Goal: Information Seeking & Learning: Learn about a topic

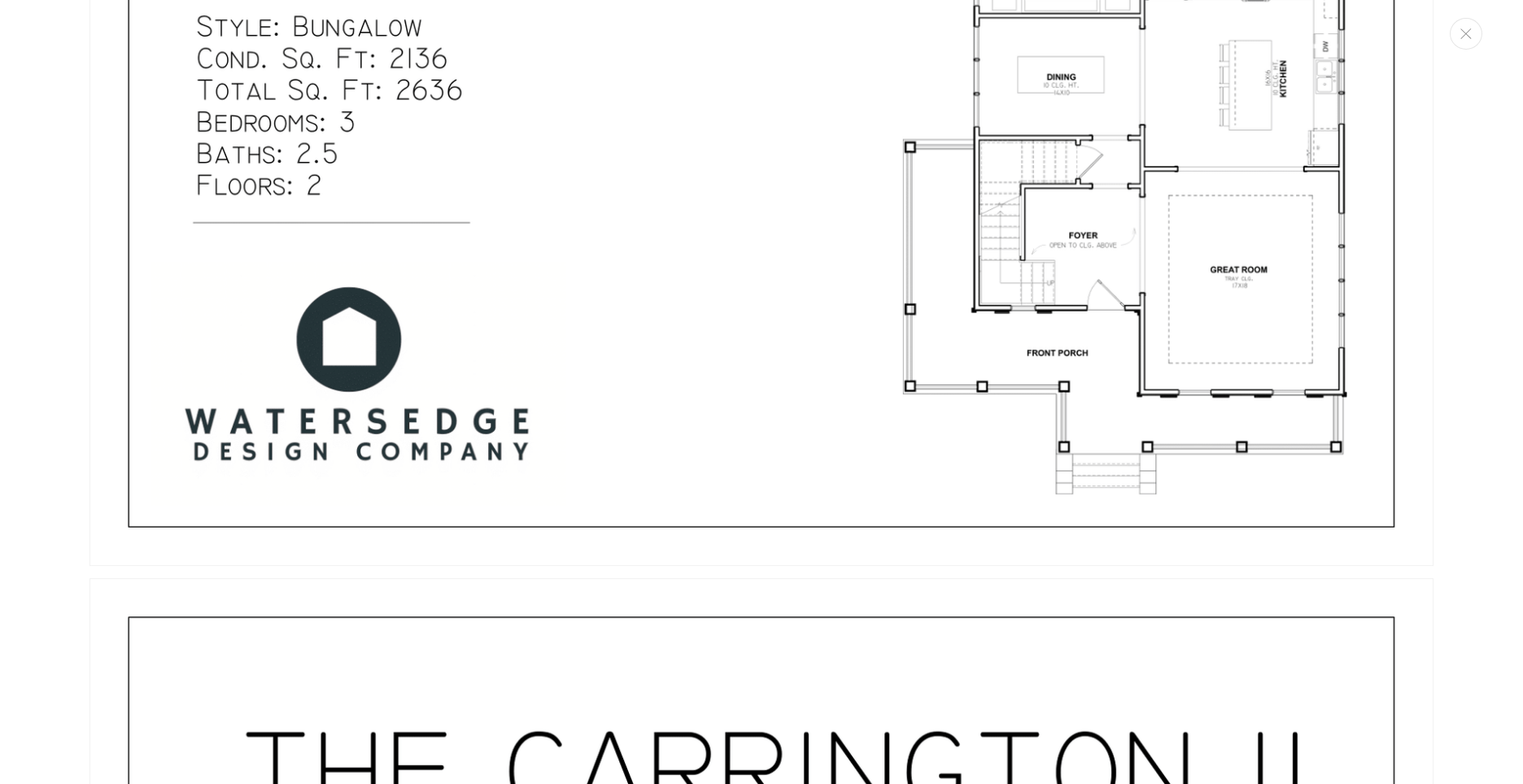
scroll to position [1220, 0]
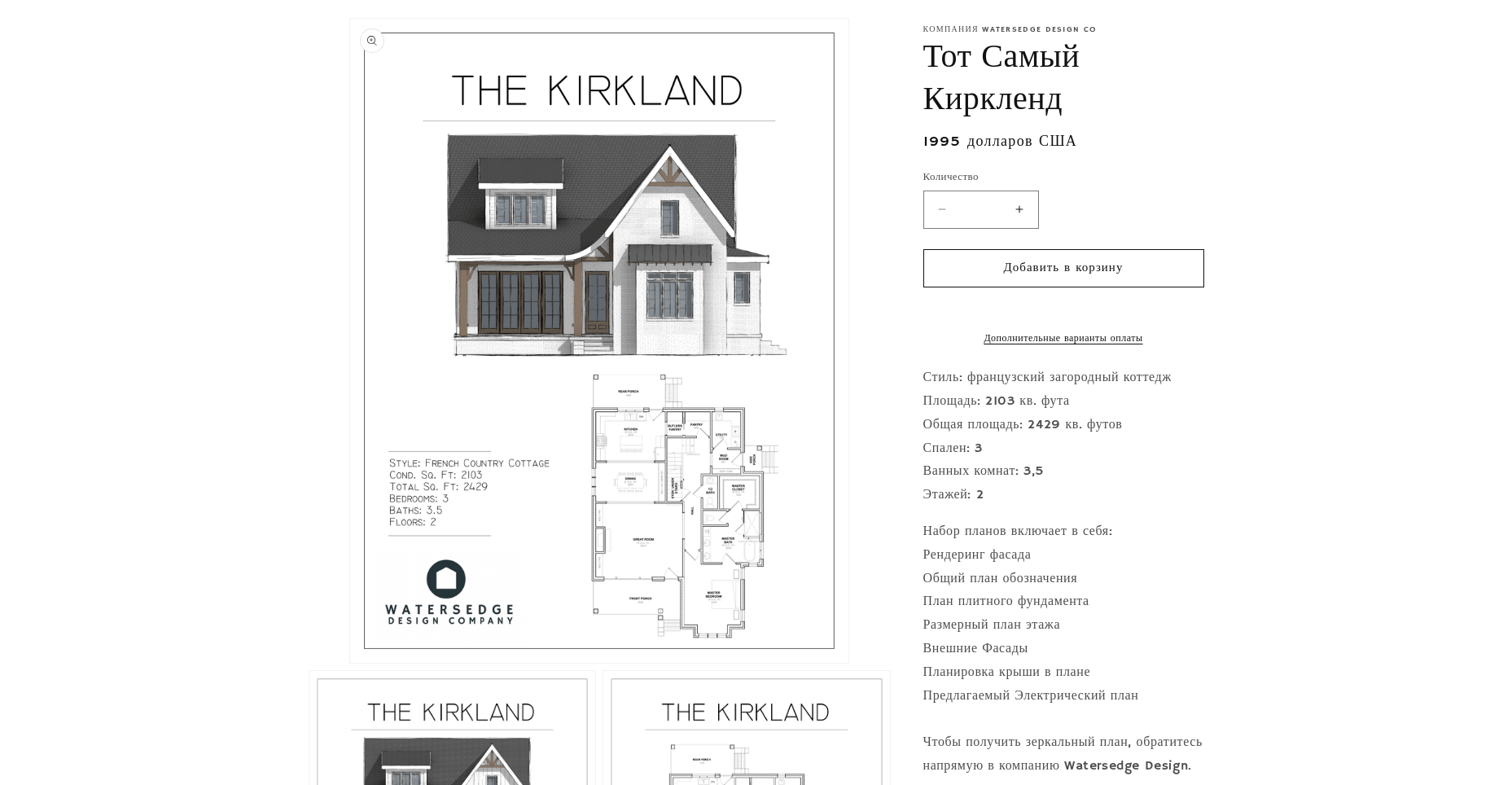
scroll to position [407, 0]
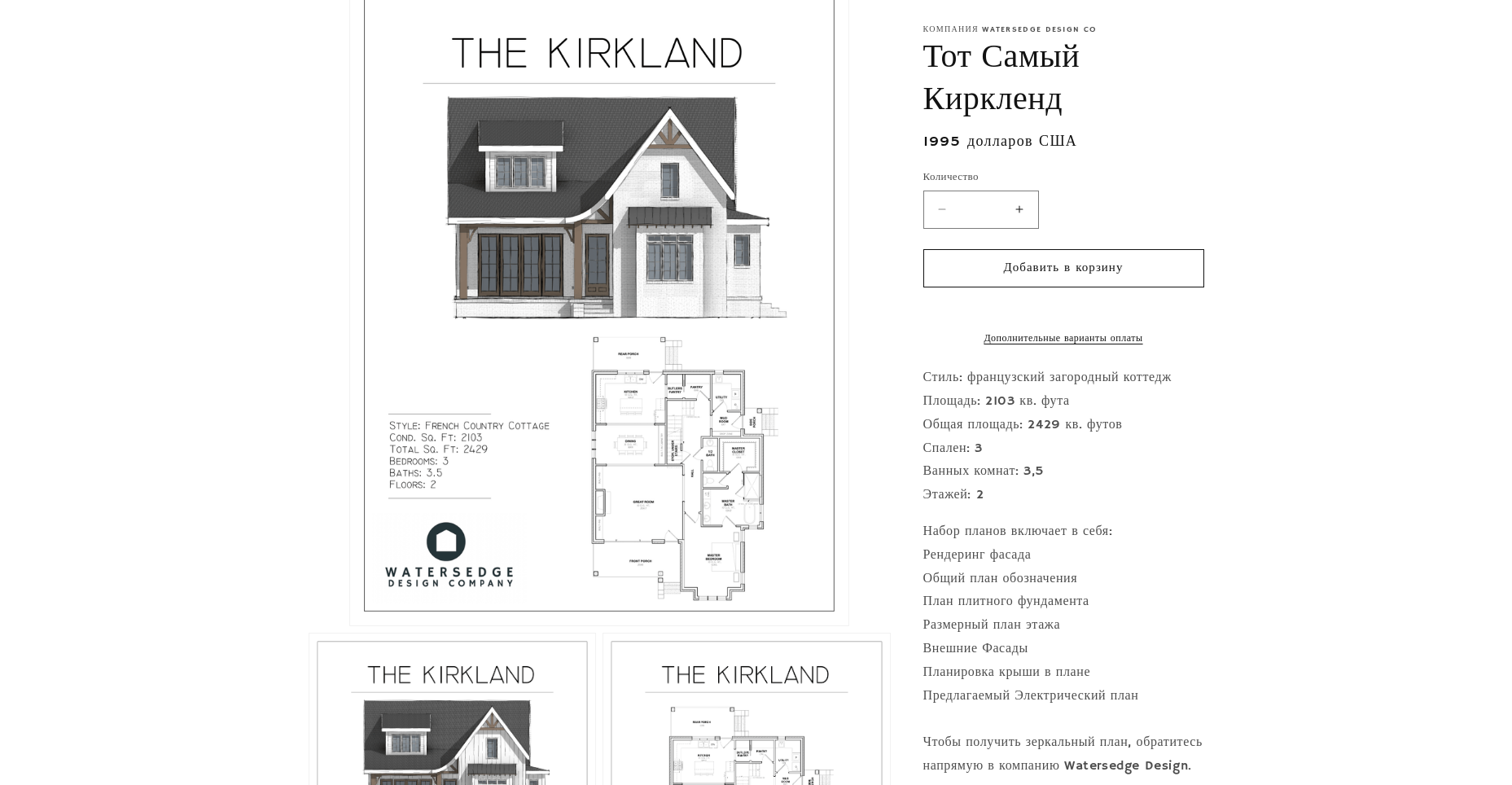
click at [1022, 207] on button "Увеличить количество «Киркленда»" at bounding box center [1019, 209] width 36 height 38
click at [940, 212] on button "Уменьшить количество «Киркленда»" at bounding box center [942, 209] width 36 height 38
type input "*"
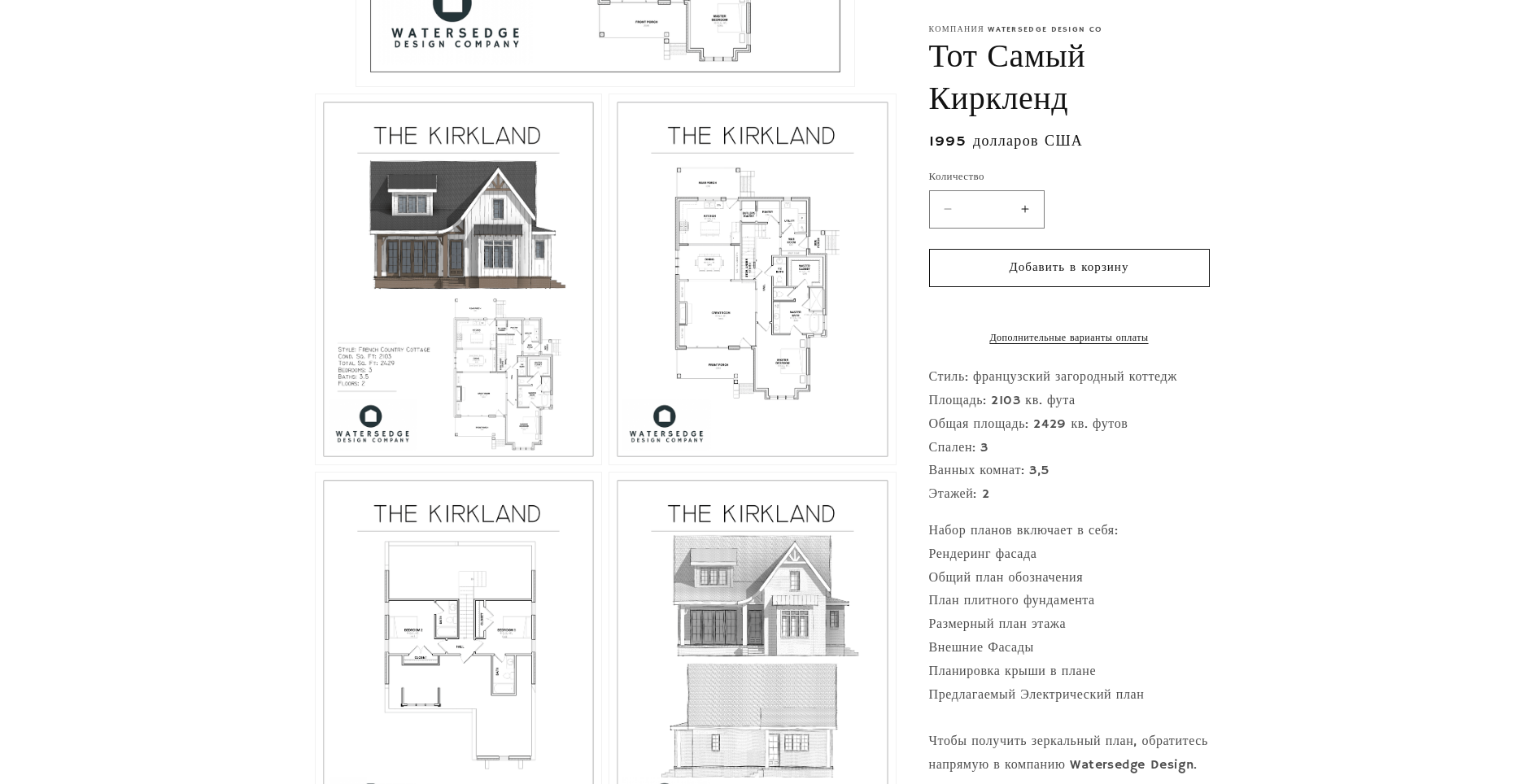
scroll to position [976, 0]
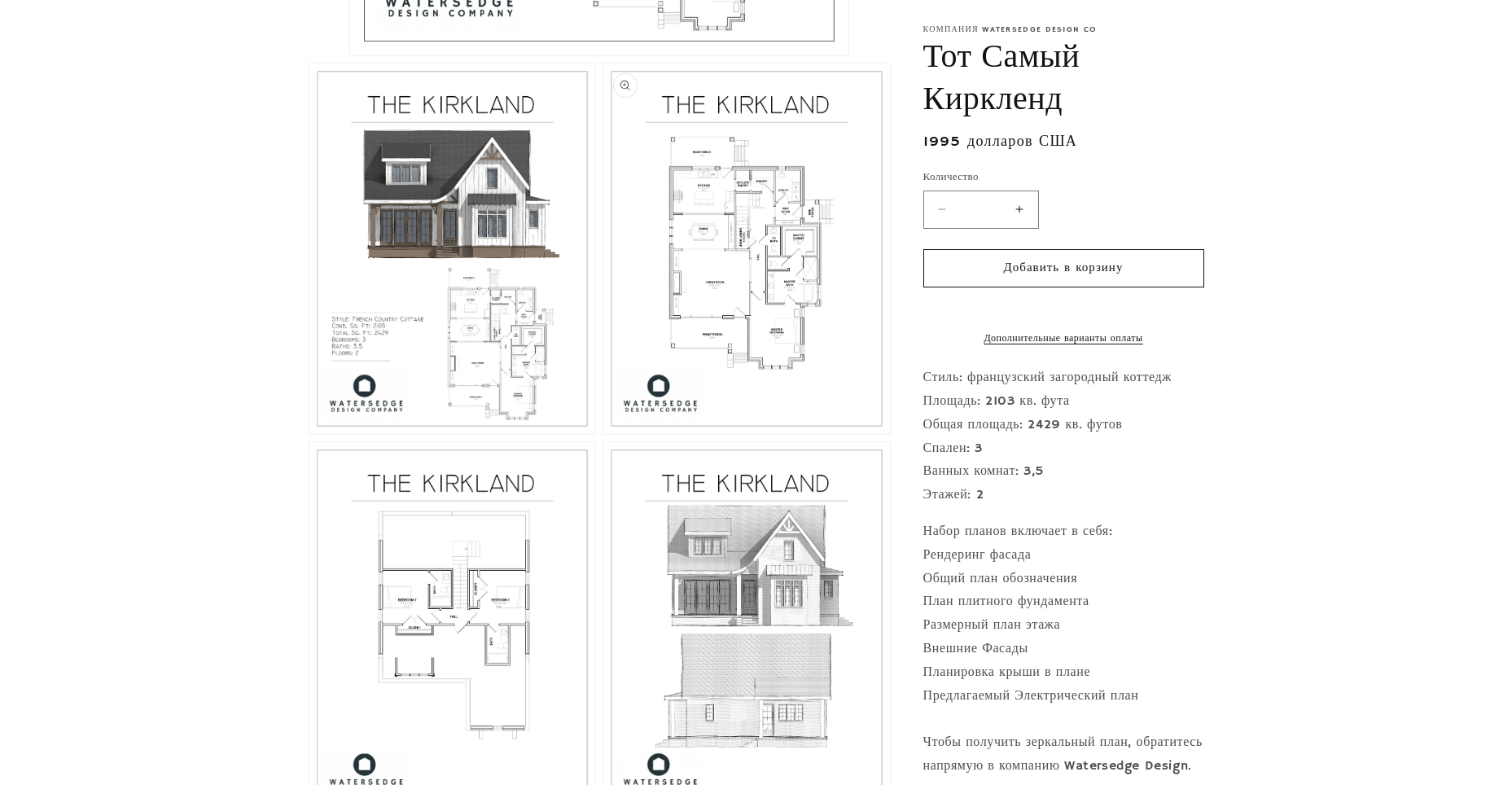
click at [603, 434] on button "Откройте медиафайл 3 в модальном окне" at bounding box center [603, 434] width 0 height 0
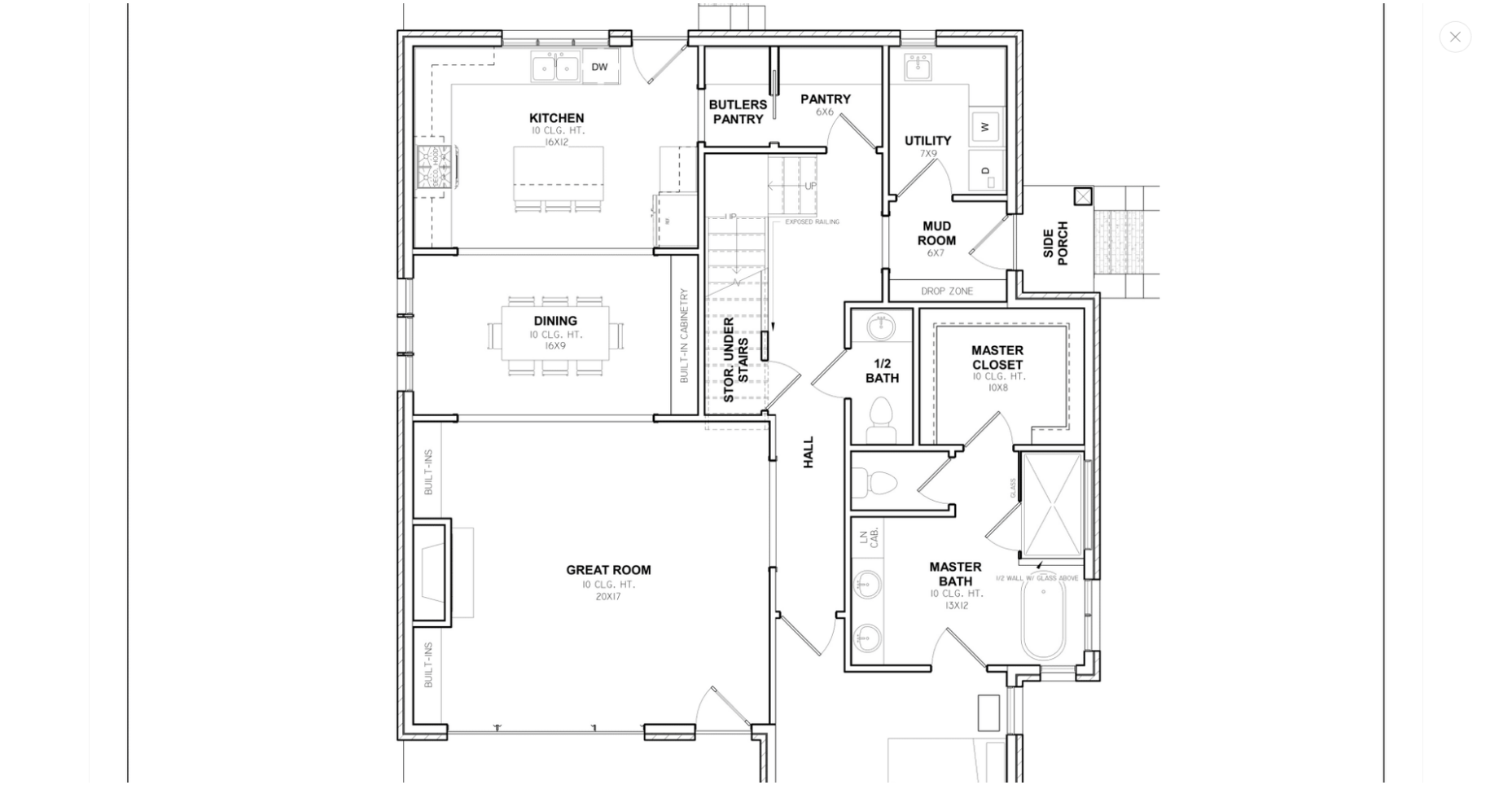
scroll to position [3978, 0]
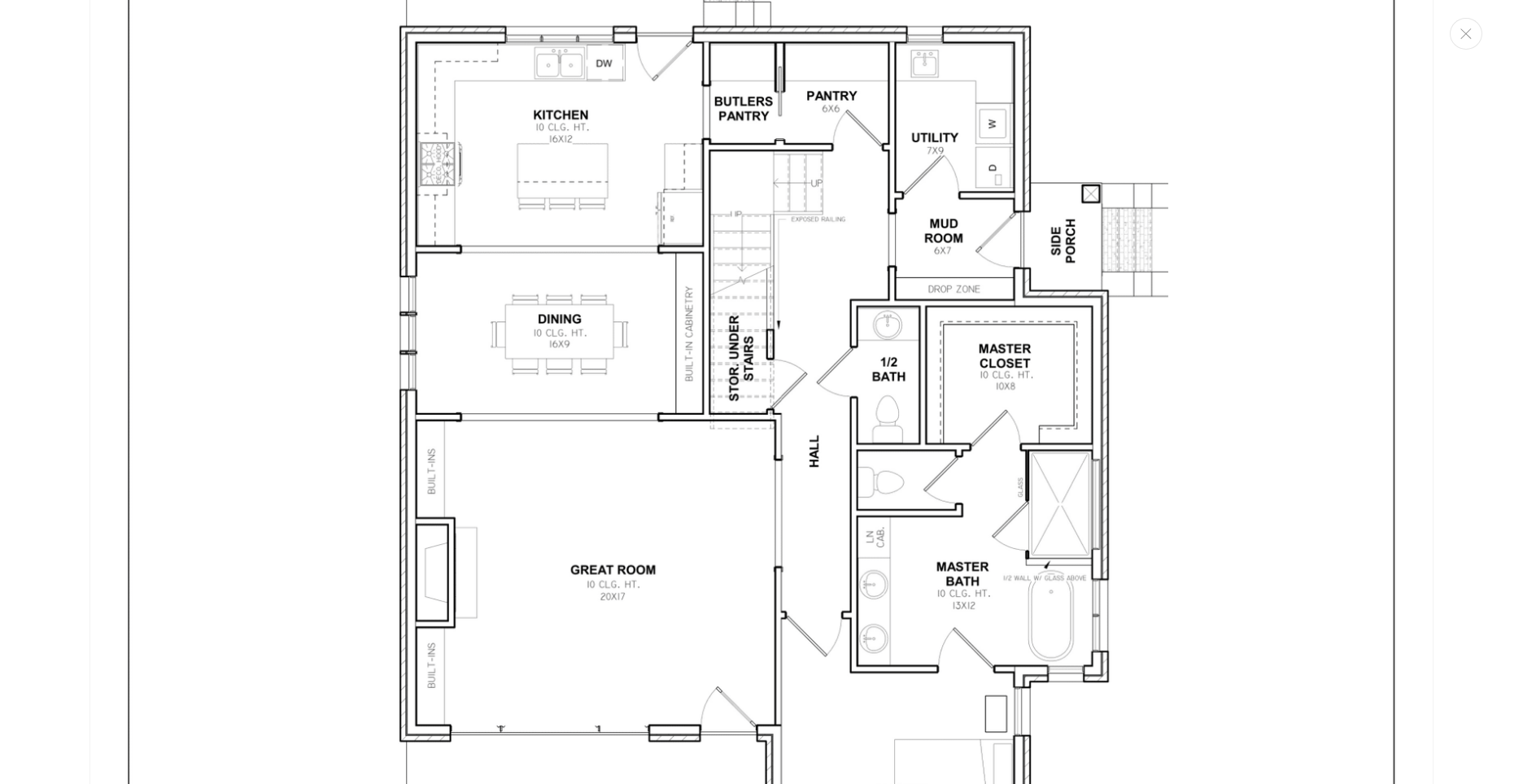
click at [834, 314] on img "Медиа-галерея" at bounding box center [761, 412] width 1344 height 1738
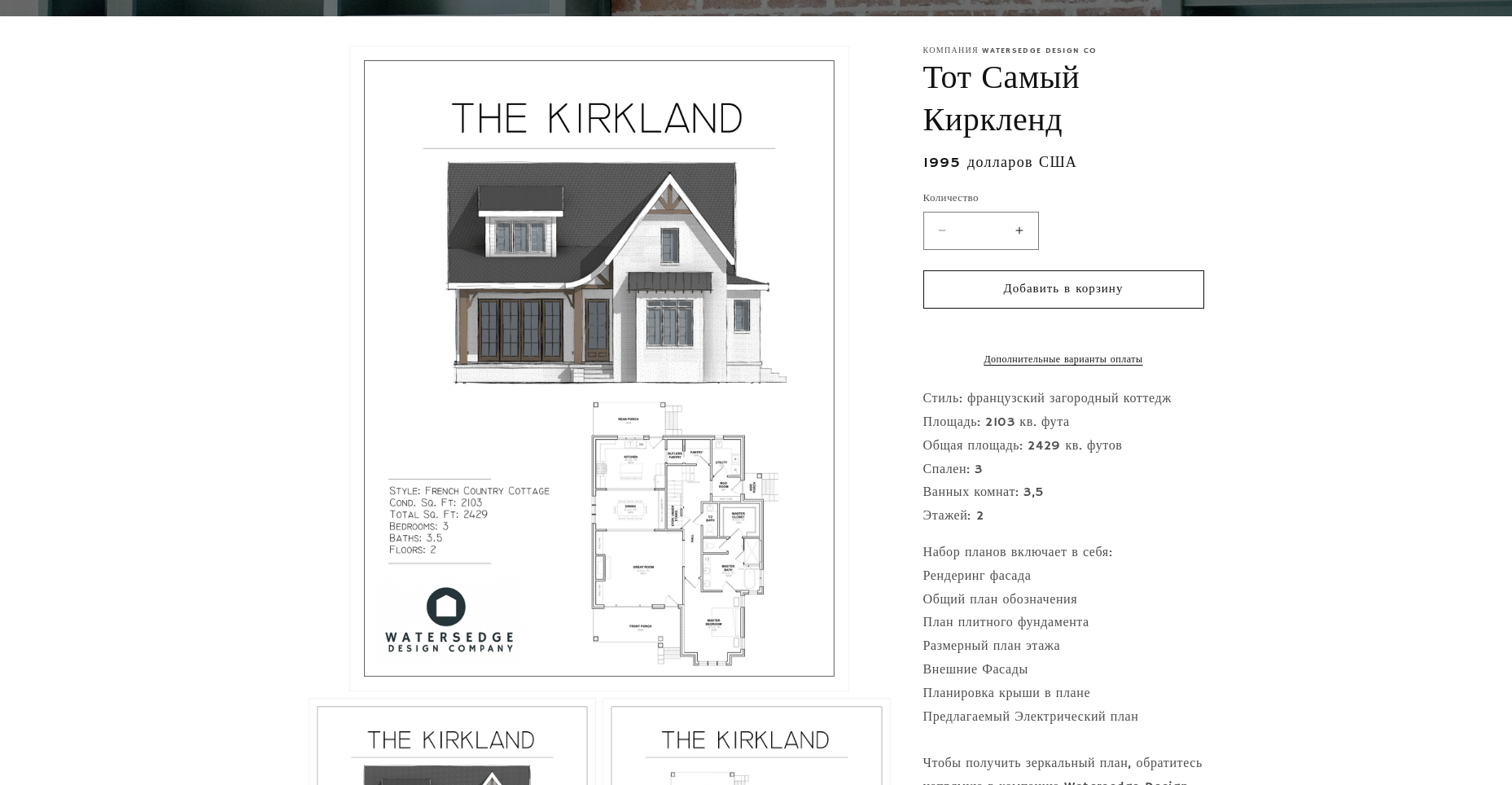
scroll to position [0, 0]
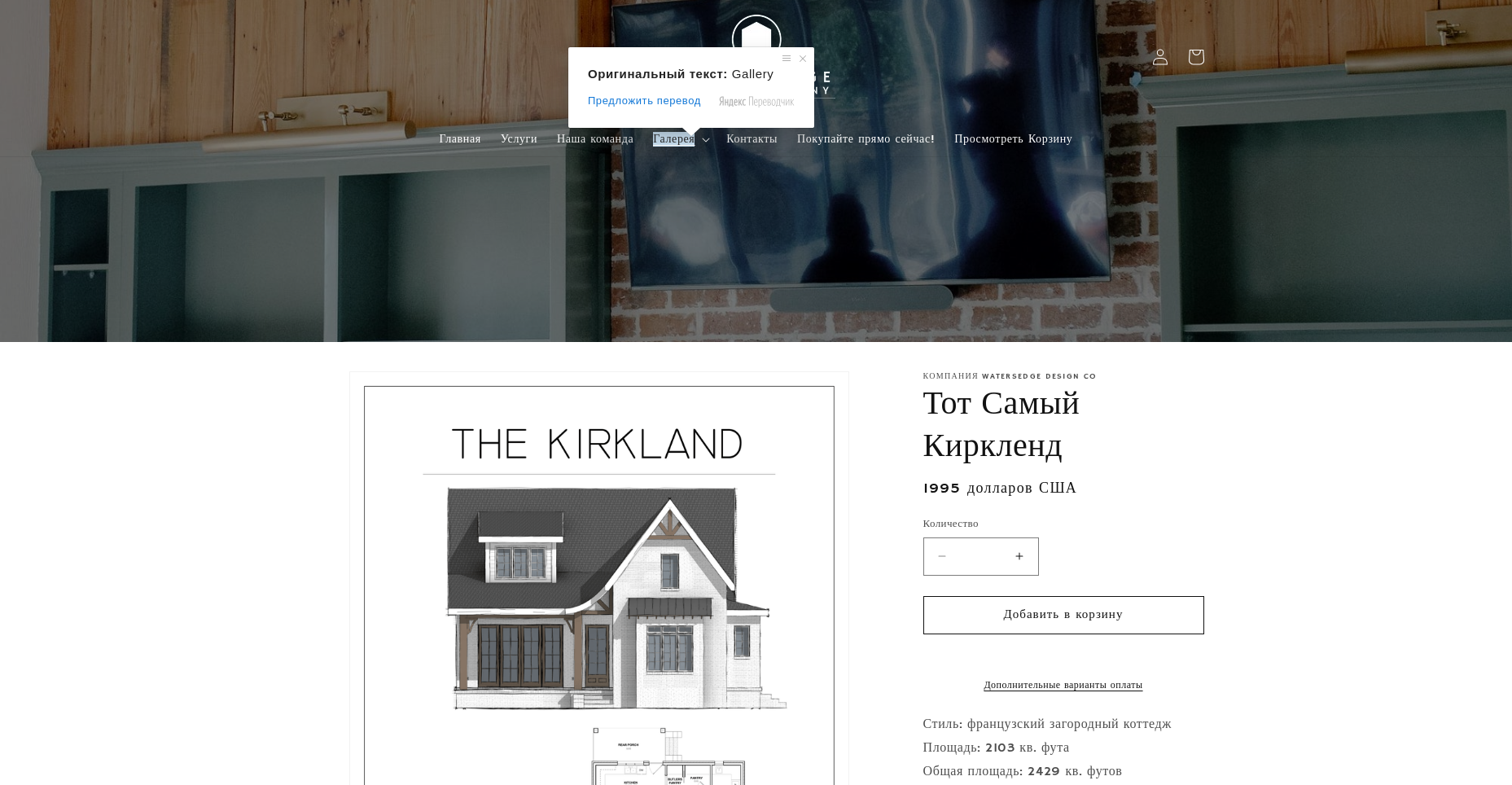
click at [706, 139] on icon at bounding box center [705, 140] width 8 height 5
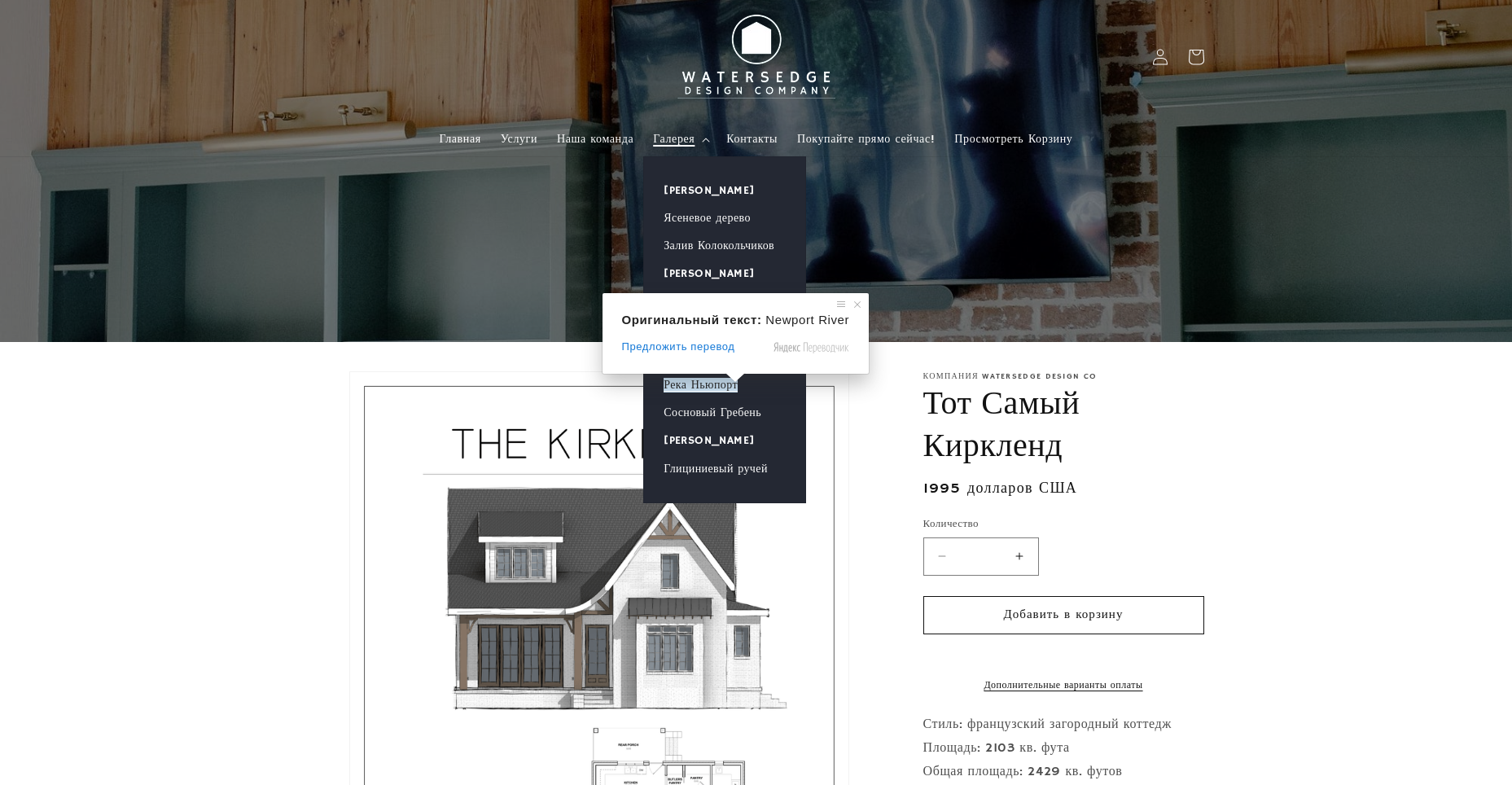
click at [716, 386] on ya-tr-span "Река Ньюпорт" at bounding box center [701, 385] width 74 height 15
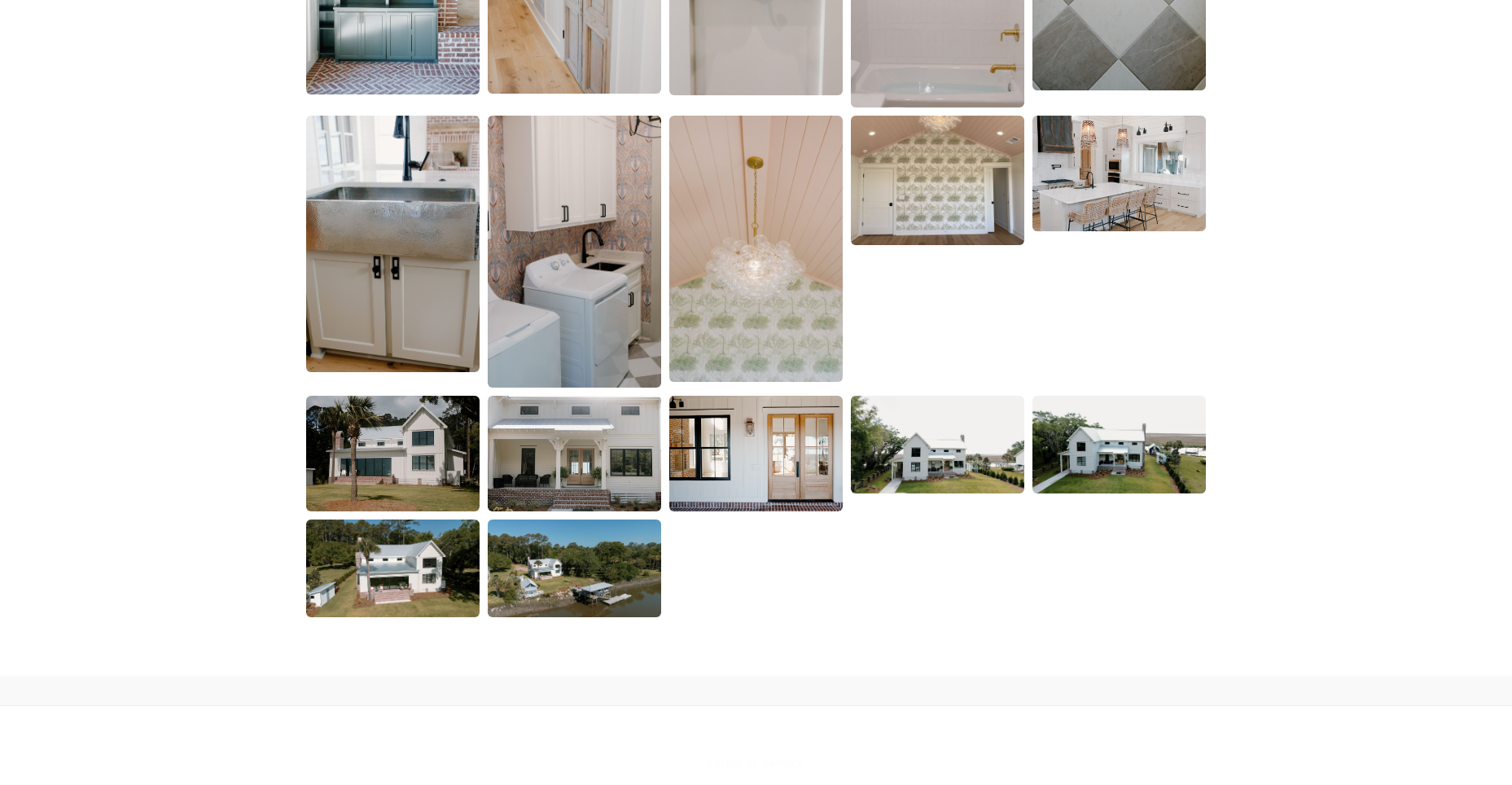
scroll to position [2932, 0]
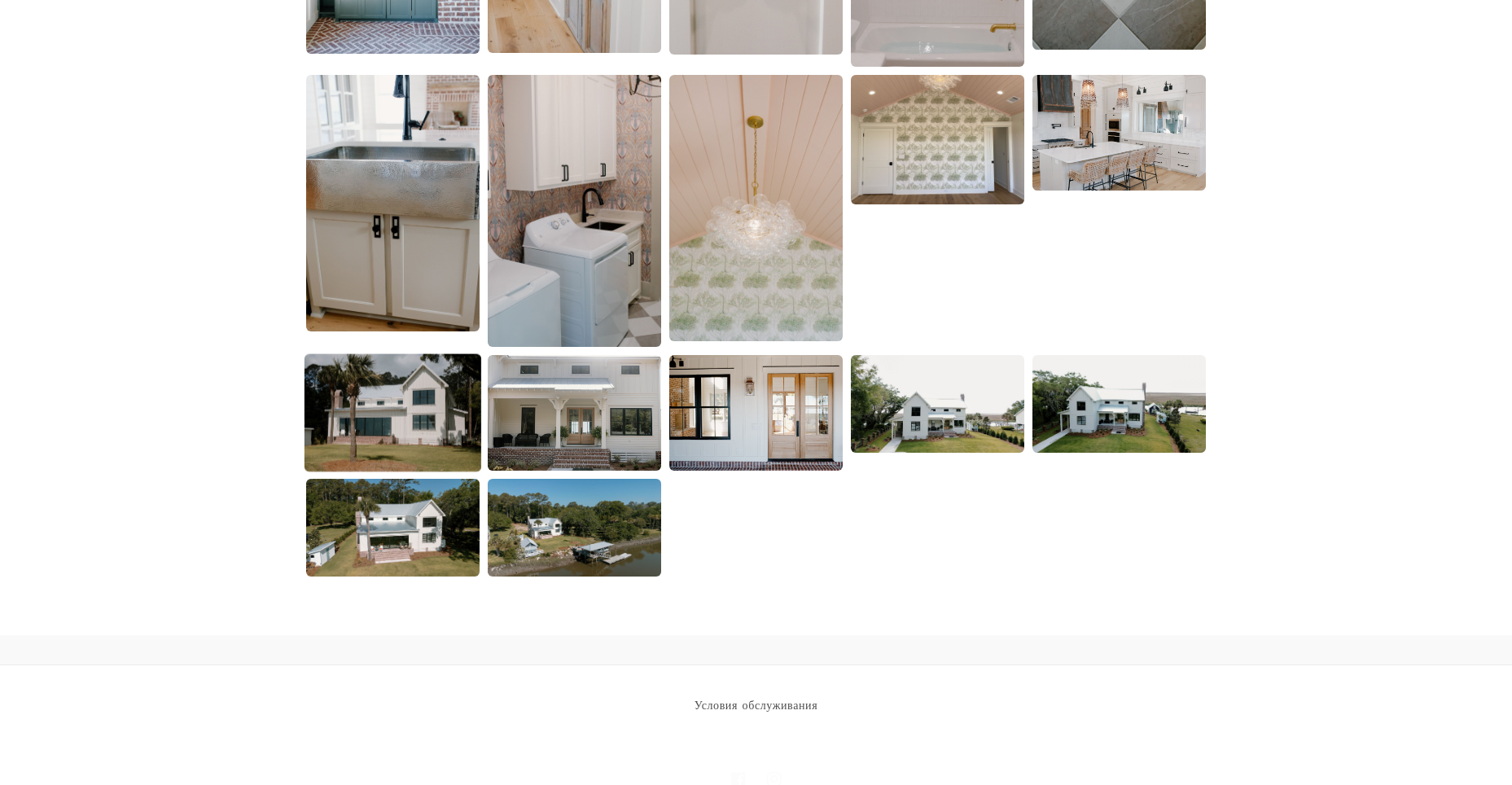
click at [392, 435] on img at bounding box center [392, 412] width 176 height 118
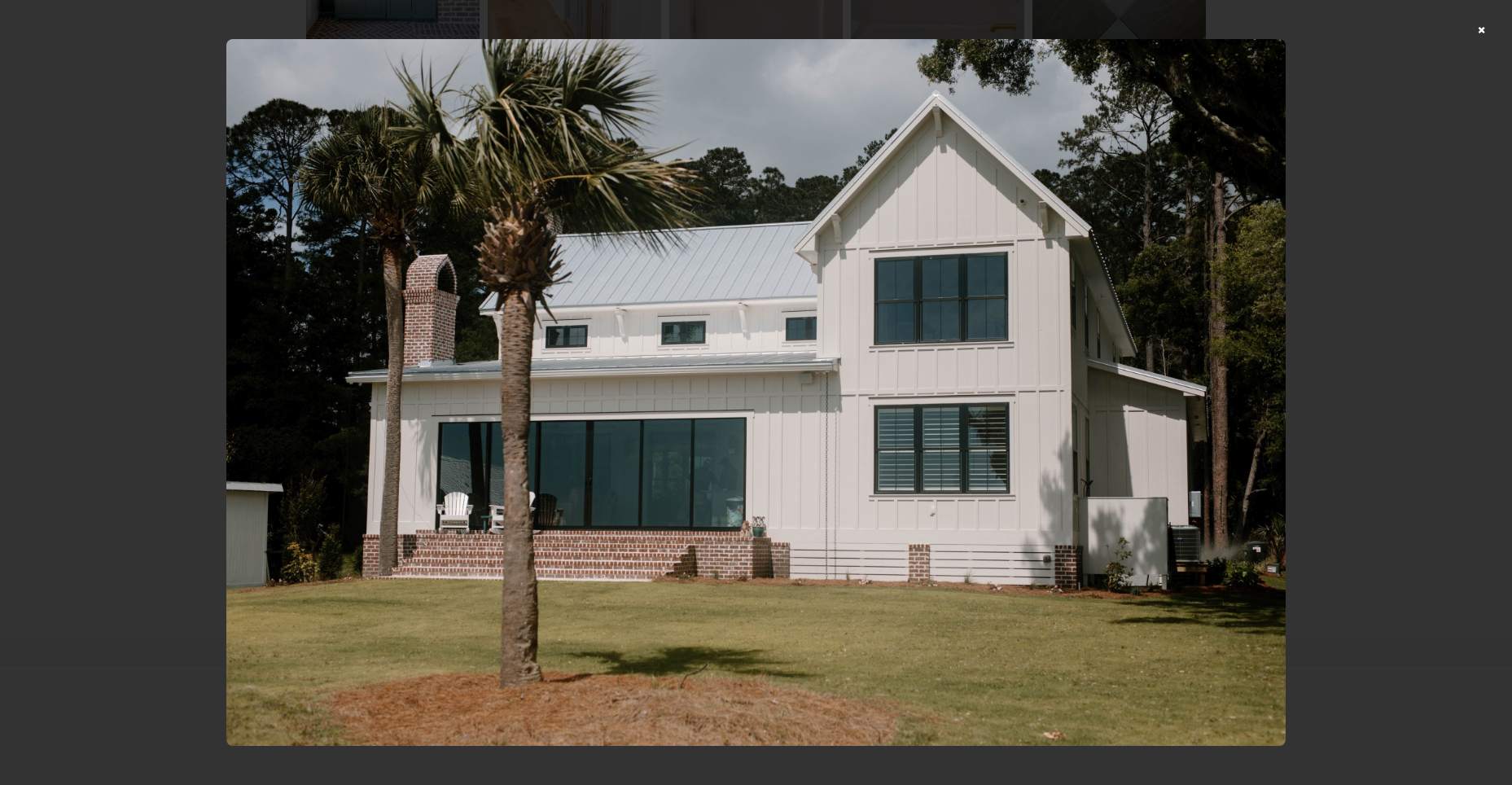
click at [1457, 607] on div at bounding box center [756, 392] width 1512 height 785
